Goal: Task Accomplishment & Management: Manage account settings

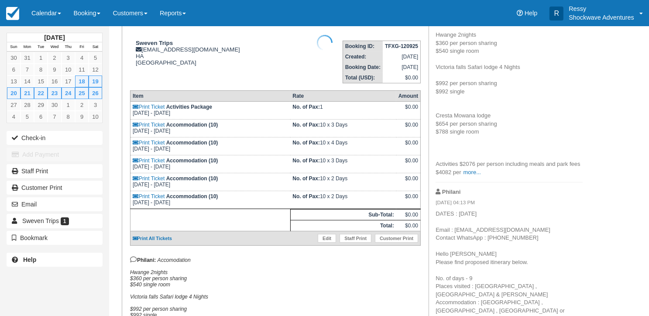
scroll to position [131, 0]
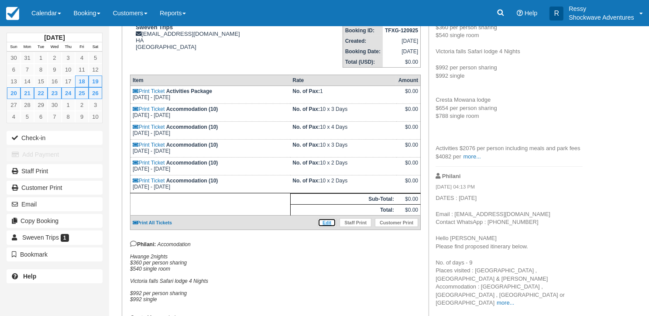
click at [330, 221] on link "Edit" at bounding box center [327, 222] width 18 height 9
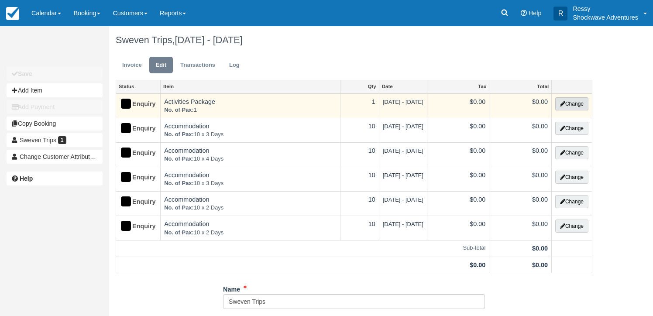
click at [573, 103] on button "Change" at bounding box center [571, 103] width 33 height 13
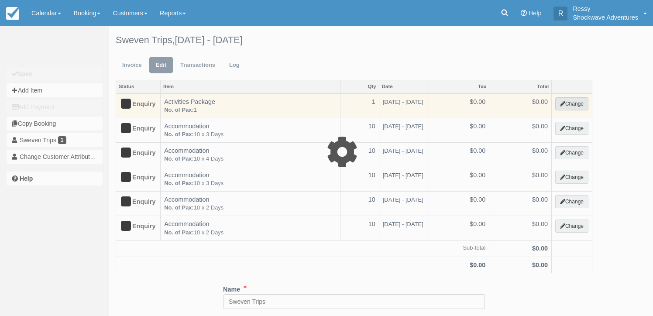
select select "18"
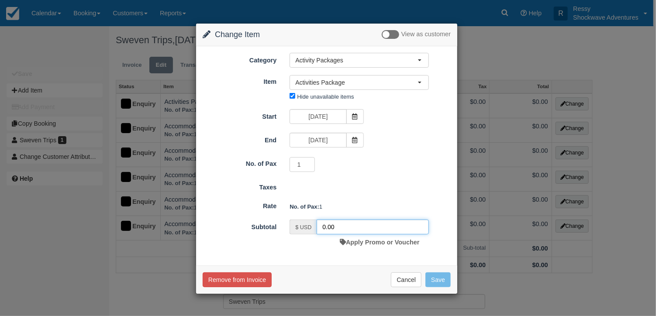
click at [325, 225] on input "0.00" at bounding box center [373, 227] width 112 height 15
type input "4082.00"
type input "2"
click at [311, 160] on input "2" at bounding box center [302, 164] width 25 height 15
type input "0.00"
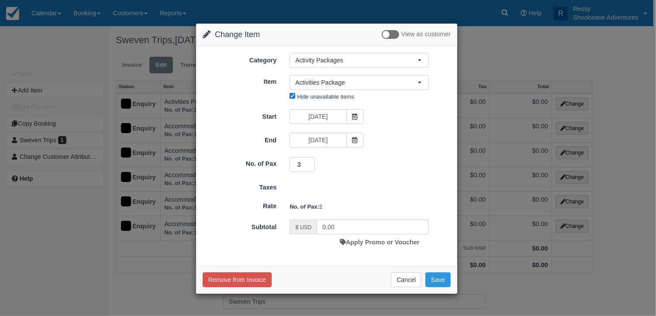
click at [313, 162] on input "3" at bounding box center [302, 164] width 25 height 15
click at [313, 162] on input "4" at bounding box center [302, 164] width 25 height 15
click at [313, 162] on input "5" at bounding box center [302, 164] width 25 height 15
click at [313, 162] on input "6" at bounding box center [302, 164] width 25 height 15
click at [313, 162] on input "7" at bounding box center [302, 164] width 25 height 15
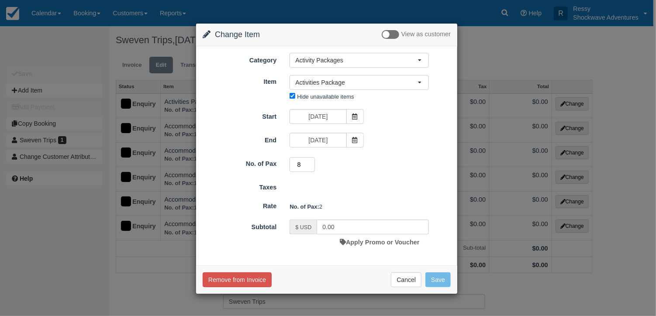
click at [313, 162] on input "8" at bounding box center [302, 164] width 25 height 15
click at [313, 162] on input "9" at bounding box center [302, 164] width 25 height 15
type input "10"
click at [313, 162] on input "10" at bounding box center [302, 164] width 25 height 15
click at [439, 277] on button "Save" at bounding box center [437, 280] width 25 height 15
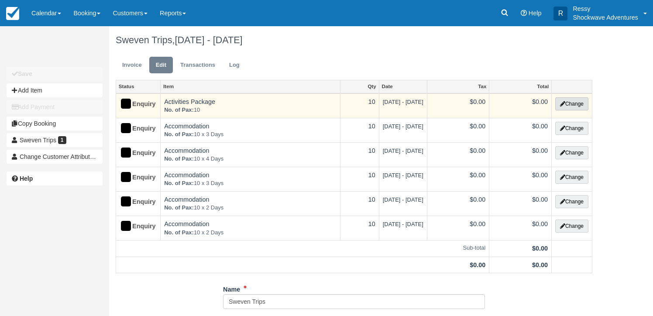
click at [563, 105] on icon "button" at bounding box center [562, 103] width 5 height 5
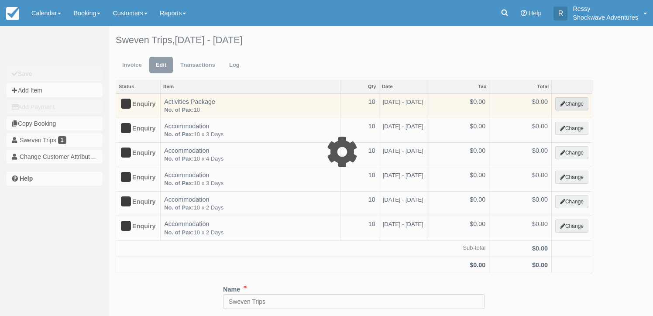
select select "18"
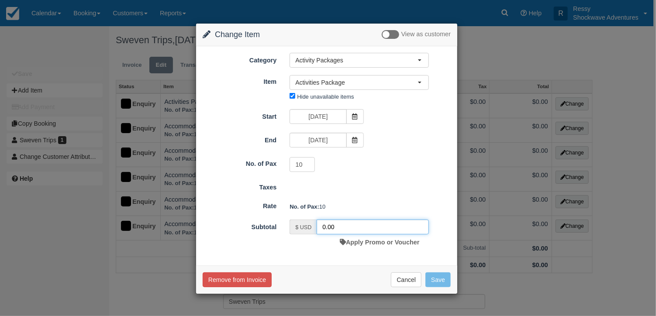
click at [322, 228] on input "0.00" at bounding box center [373, 227] width 112 height 15
click at [325, 226] on input "0.00" at bounding box center [373, 227] width 112 height 15
type input "4082.00"
click at [434, 273] on button "Save" at bounding box center [437, 280] width 25 height 15
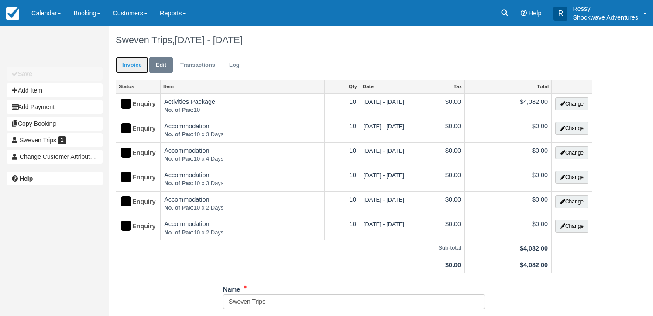
click at [124, 62] on link "Invoice" at bounding box center [132, 65] width 33 height 17
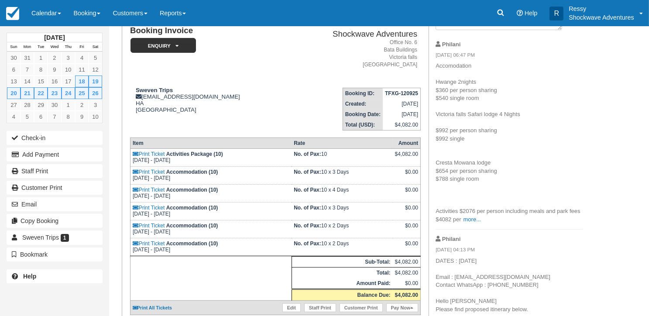
scroll to position [87, 0]
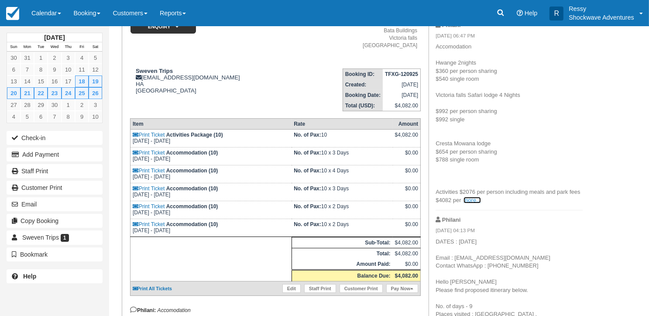
click at [474, 202] on link "more..." at bounding box center [472, 200] width 17 height 7
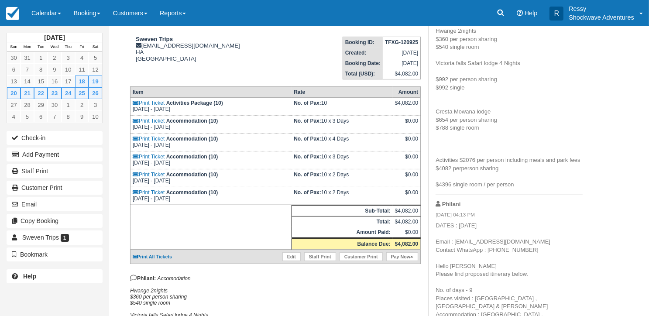
scroll to position [175, 0]
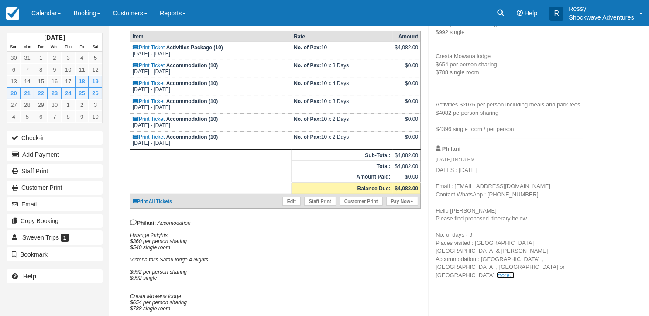
click at [514, 272] on link "more..." at bounding box center [505, 275] width 17 height 7
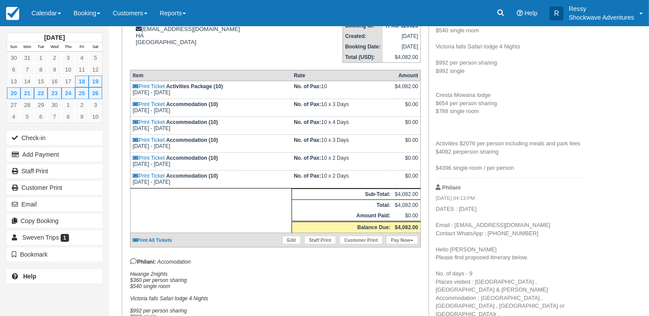
scroll to position [131, 0]
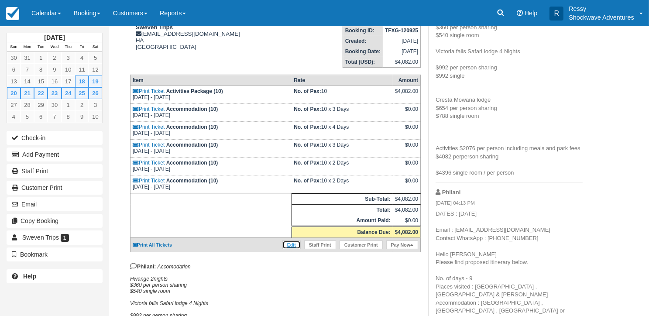
click at [289, 242] on link "Edit" at bounding box center [292, 245] width 18 height 9
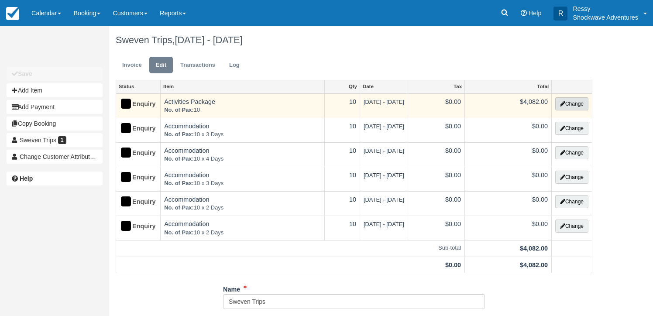
click at [574, 103] on button "Change" at bounding box center [571, 103] width 33 height 13
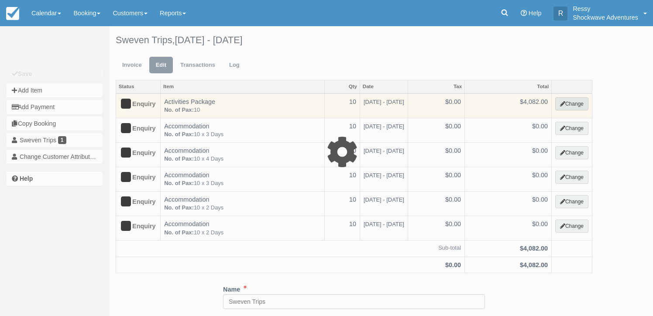
select select "18"
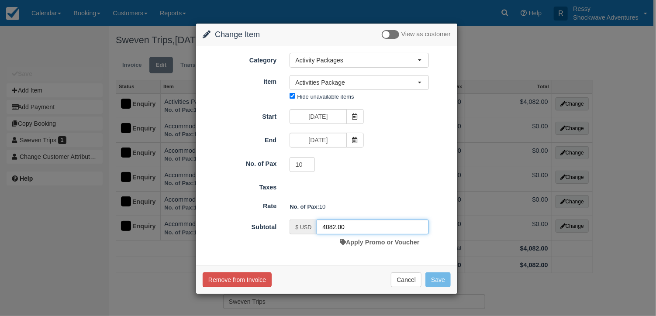
click at [335, 224] on input "4082.00" at bounding box center [373, 227] width 112 height 15
type input "40820.00"
click at [439, 276] on button "Save" at bounding box center [437, 280] width 25 height 15
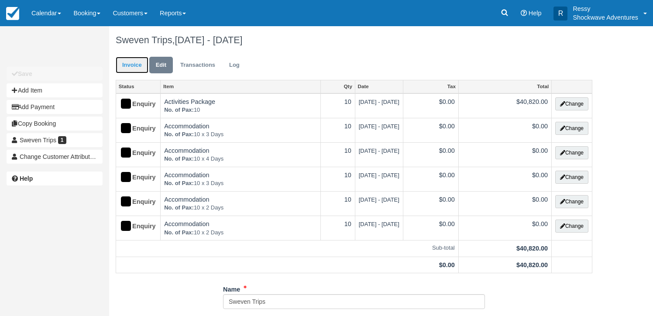
click at [144, 65] on link "Invoice" at bounding box center [132, 65] width 33 height 17
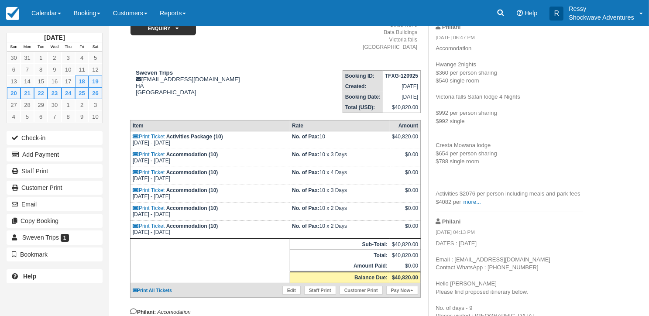
scroll to position [87, 0]
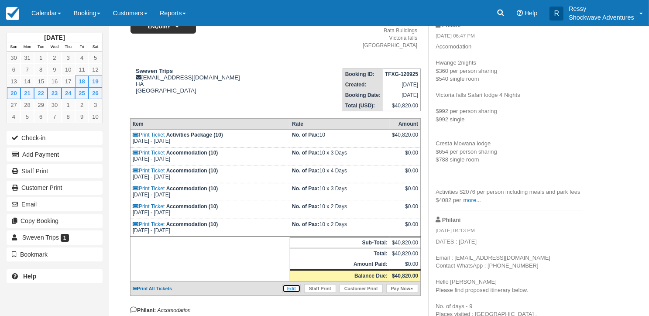
click at [293, 286] on link "Edit" at bounding box center [292, 288] width 18 height 9
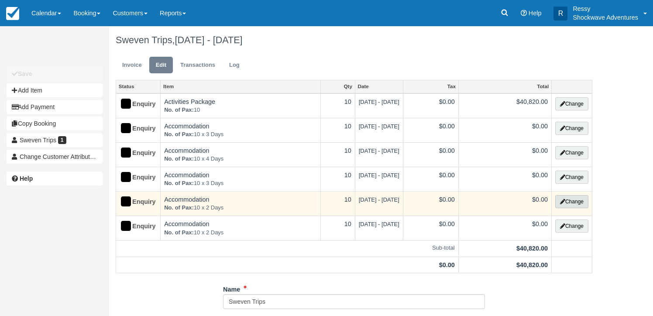
click at [569, 200] on button "Change" at bounding box center [571, 201] width 33 height 13
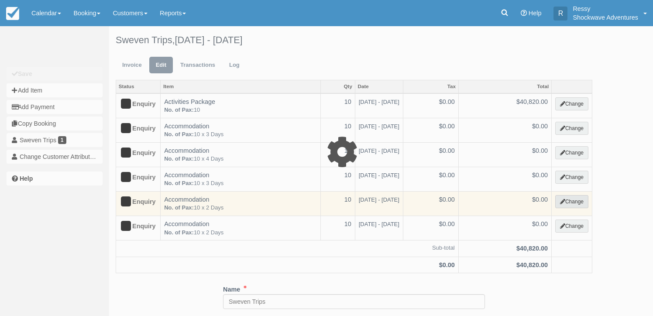
select select "33"
type input "0.00"
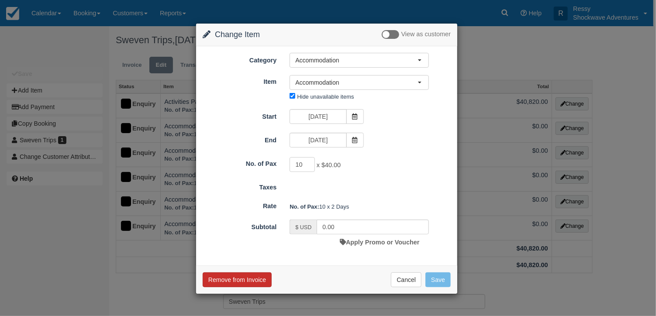
click at [229, 278] on button "Remove from Invoice" at bounding box center [237, 280] width 69 height 15
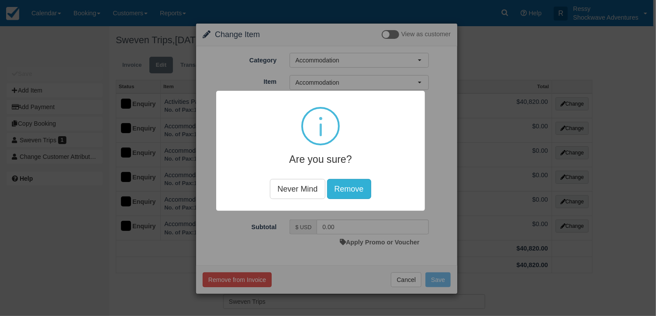
click at [350, 188] on button "Remove" at bounding box center [349, 189] width 44 height 20
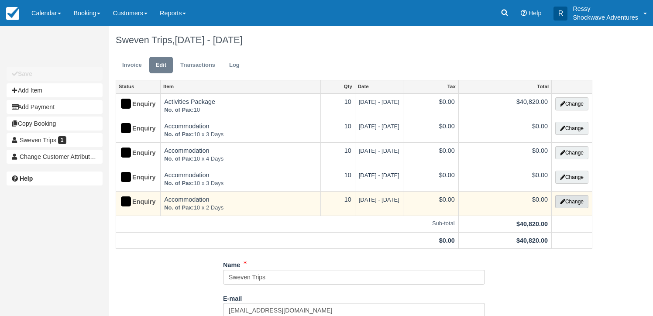
click at [560, 199] on icon "button" at bounding box center [562, 201] width 5 height 5
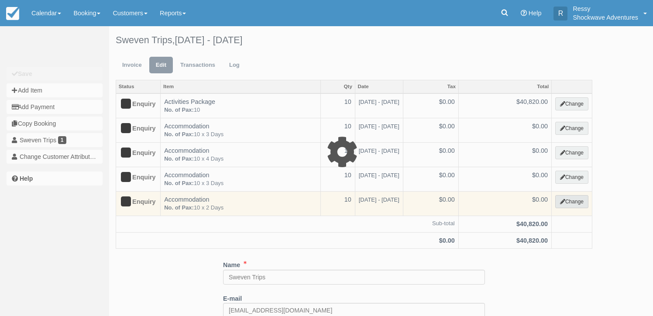
select select "33"
type input "0.00"
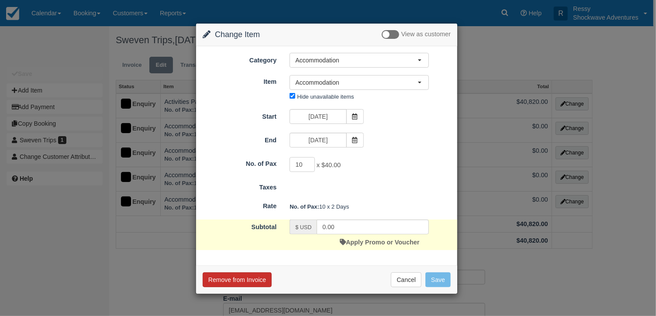
click at [235, 279] on button "Remove from Invoice" at bounding box center [237, 280] width 69 height 15
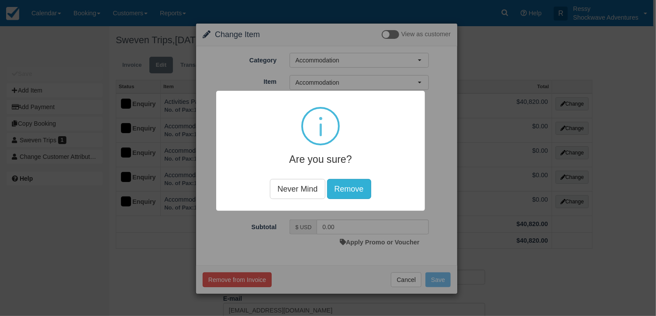
click at [345, 192] on button "Remove" at bounding box center [349, 189] width 44 height 20
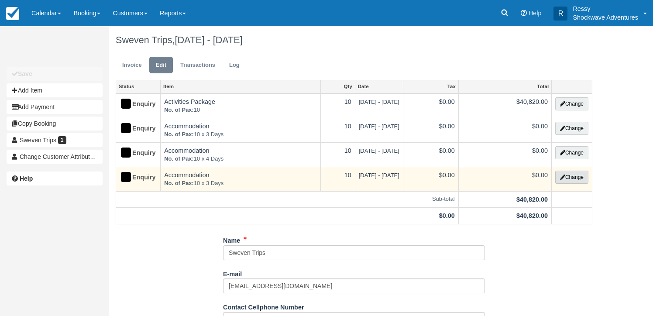
click at [570, 180] on button "Change" at bounding box center [571, 177] width 33 height 13
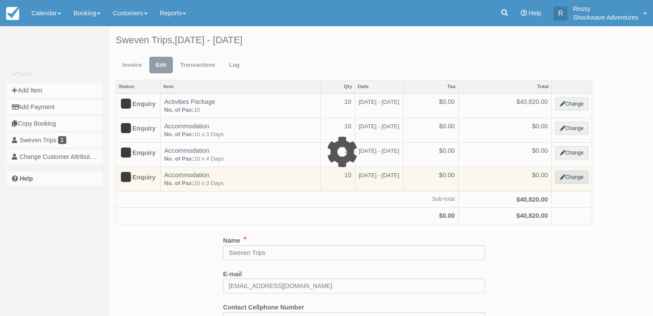
select select "33"
type input "0.00"
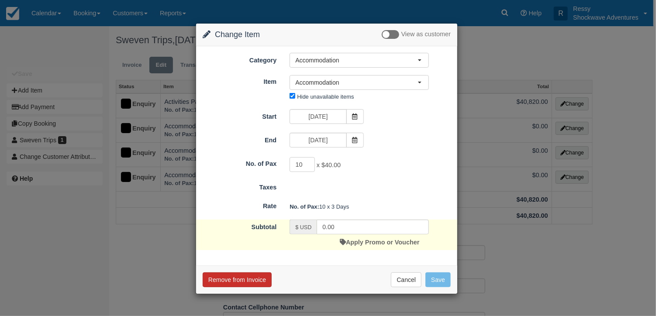
click at [240, 276] on button "Remove from Invoice" at bounding box center [237, 280] width 69 height 15
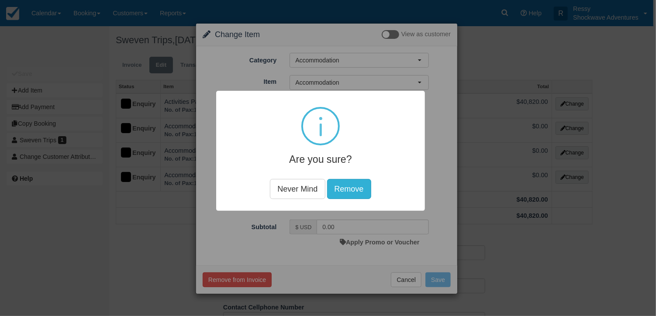
click at [353, 188] on button "Remove" at bounding box center [349, 189] width 44 height 20
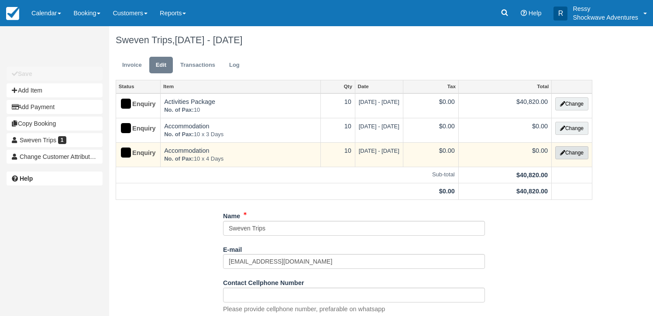
click at [568, 150] on button "Change" at bounding box center [571, 152] width 33 height 13
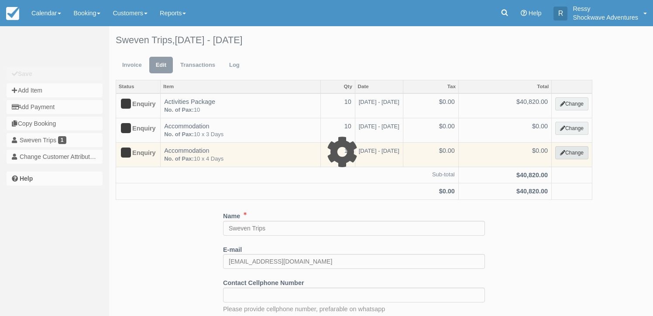
select select "33"
type input "0.00"
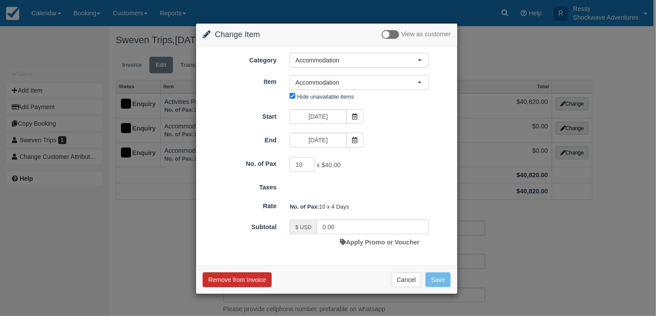
click at [250, 277] on button "Remove from Invoice" at bounding box center [237, 280] width 69 height 15
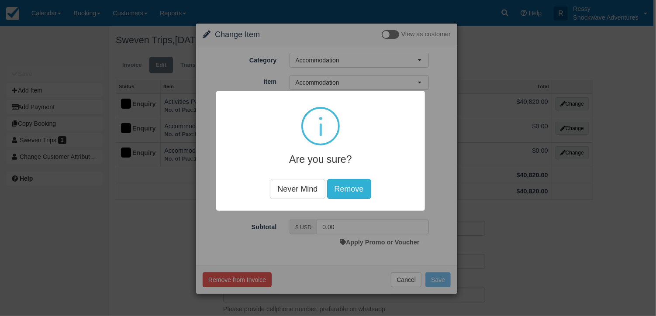
click at [358, 193] on button "Remove" at bounding box center [349, 189] width 44 height 20
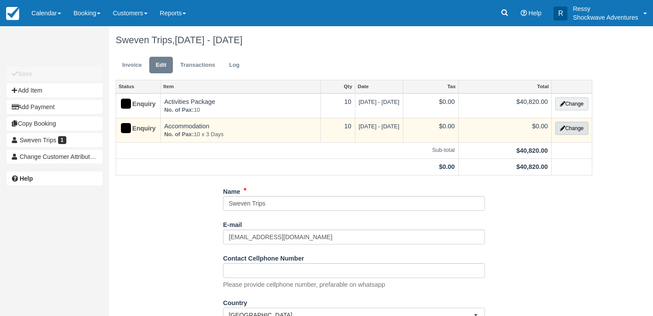
click at [575, 131] on button "Change" at bounding box center [571, 128] width 33 height 13
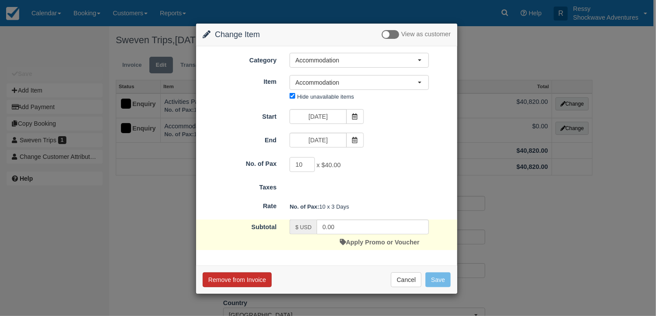
click at [261, 282] on button "Remove from Invoice" at bounding box center [237, 280] width 69 height 15
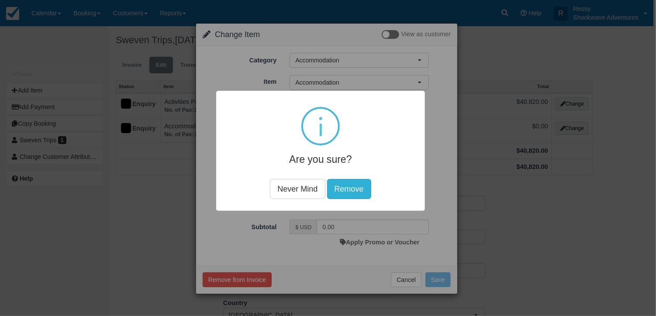
click at [348, 194] on button "Remove" at bounding box center [349, 189] width 44 height 20
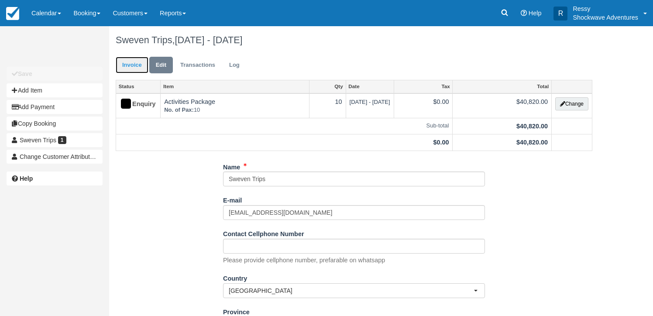
click at [130, 64] on link "Invoice" at bounding box center [132, 65] width 33 height 17
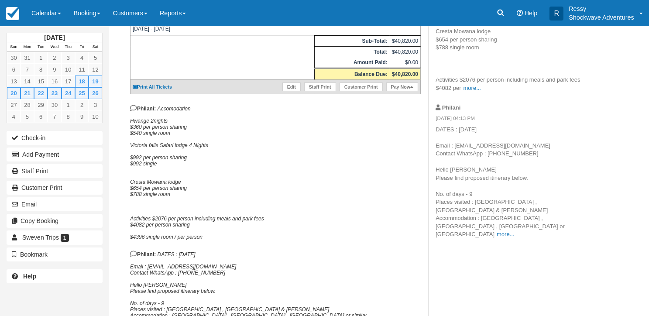
scroll to position [201, 0]
click at [514, 230] on link "more..." at bounding box center [505, 233] width 17 height 7
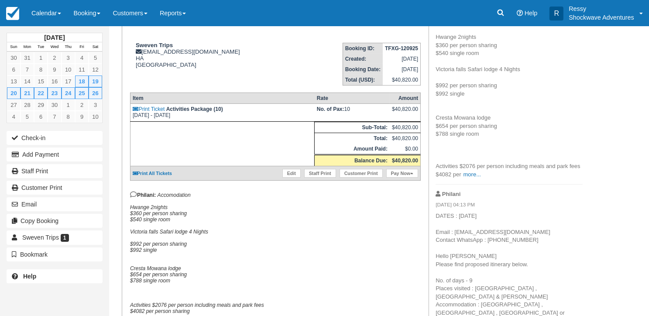
scroll to position [108, 0]
